Goal: Check status: Check status

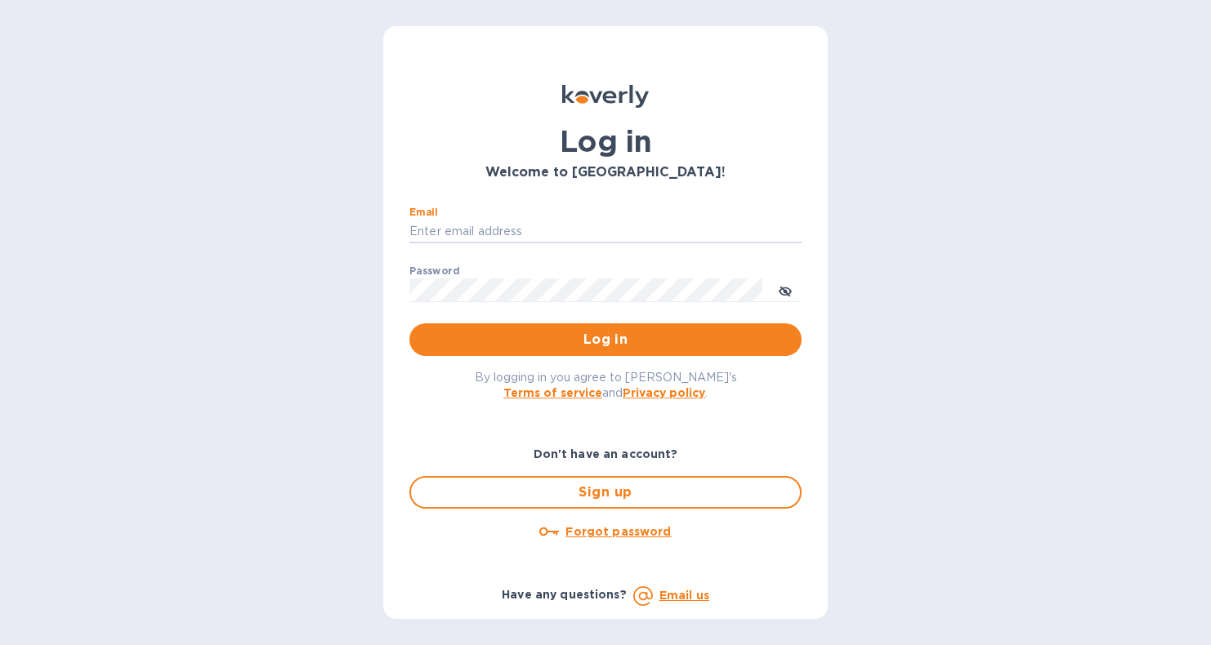
type input "suzie@arenisales.com"
click at [605, 339] on button "Log in" at bounding box center [605, 340] width 392 height 33
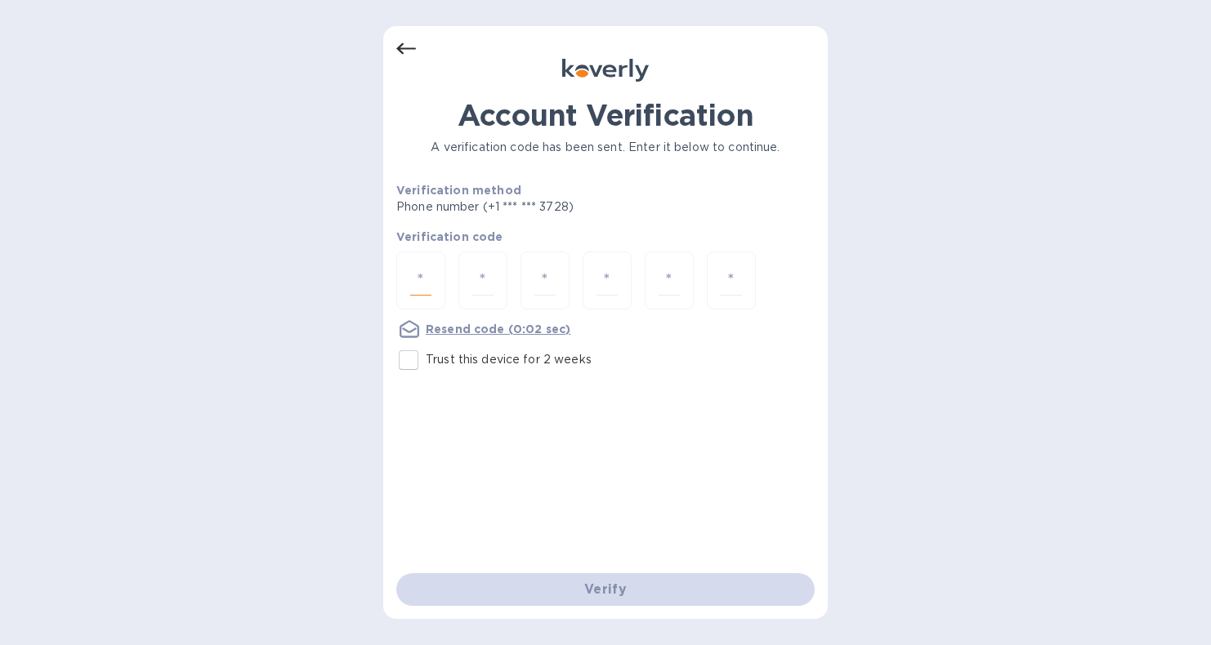
click at [422, 285] on input "number" at bounding box center [420, 281] width 21 height 30
type input "8"
type input "0"
type input "2"
type input "7"
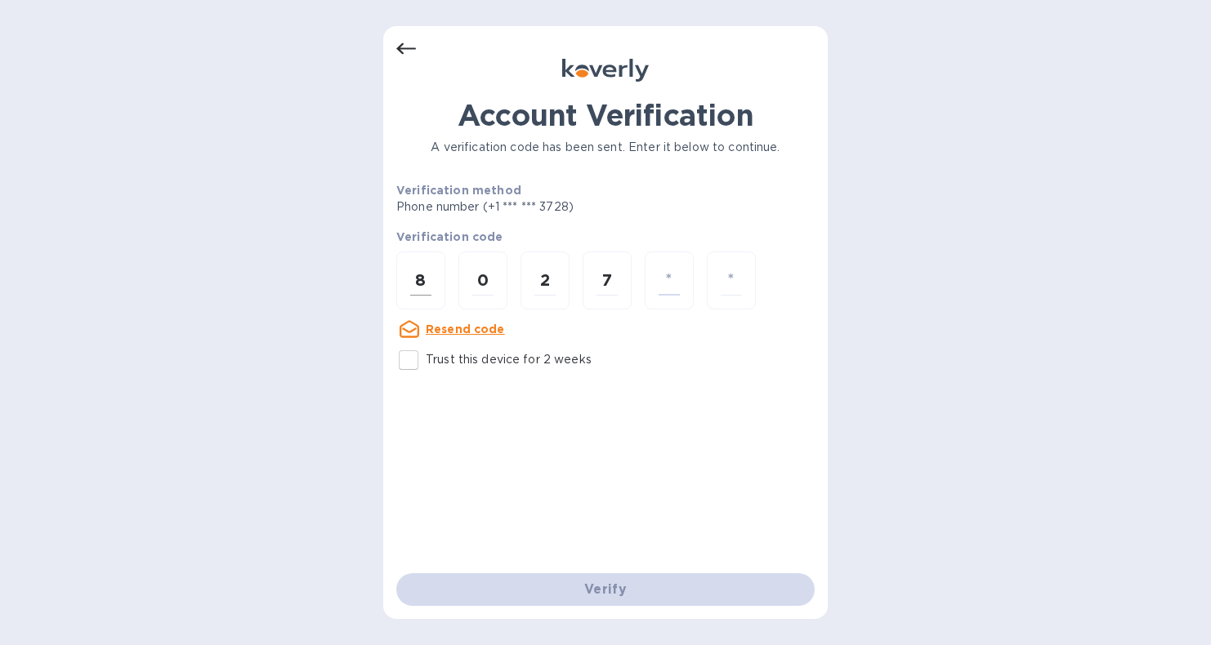
type input "3"
type input "1"
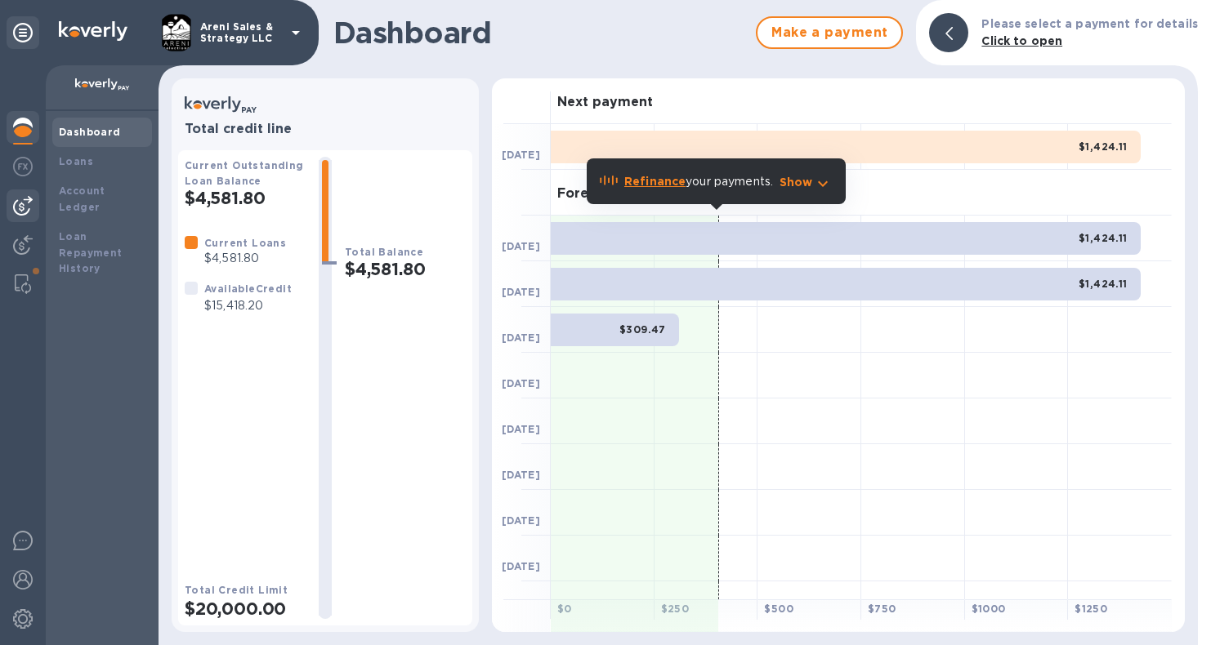
click at [23, 202] on img at bounding box center [23, 206] width 20 height 20
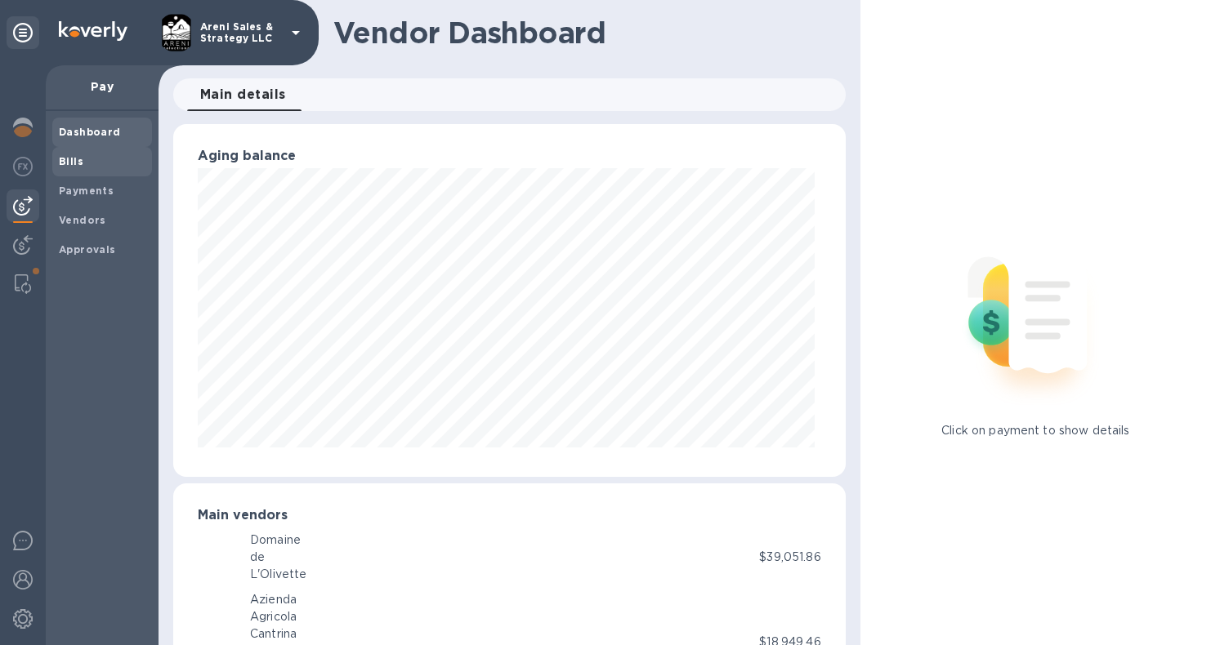
scroll to position [353, 665]
click at [103, 162] on span "Bills" at bounding box center [102, 162] width 87 height 16
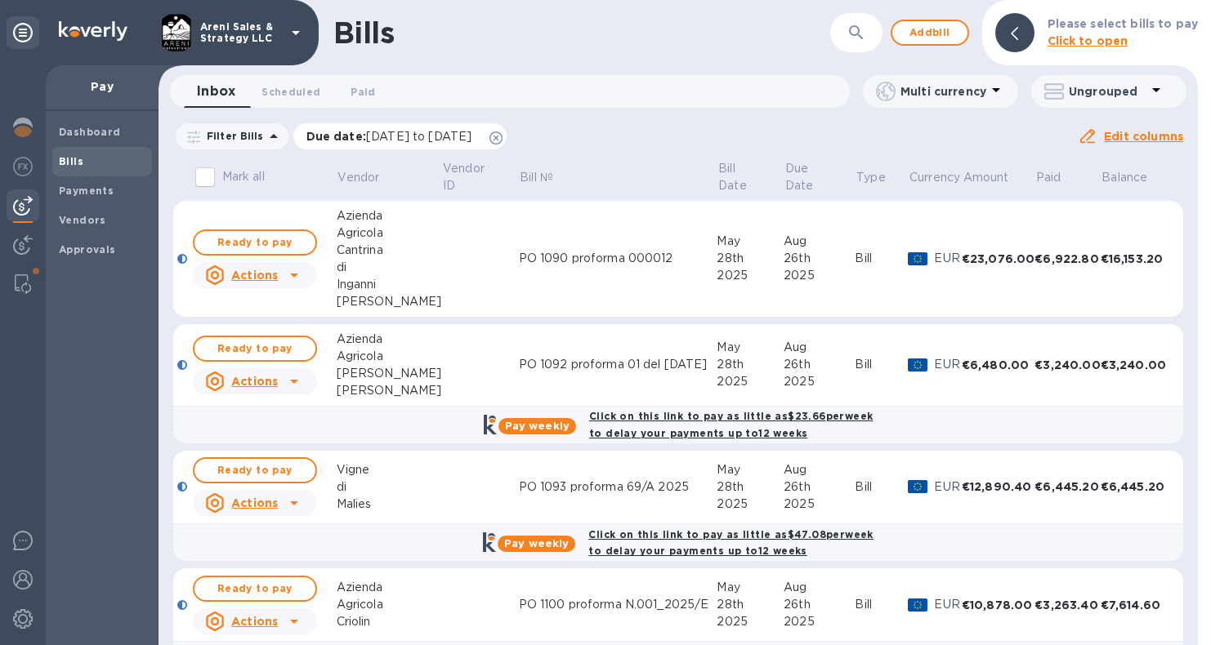
click at [503, 136] on icon at bounding box center [495, 138] width 13 height 13
click at [29, 134] on img at bounding box center [23, 128] width 20 height 20
